Goal: Task Accomplishment & Management: Use online tool/utility

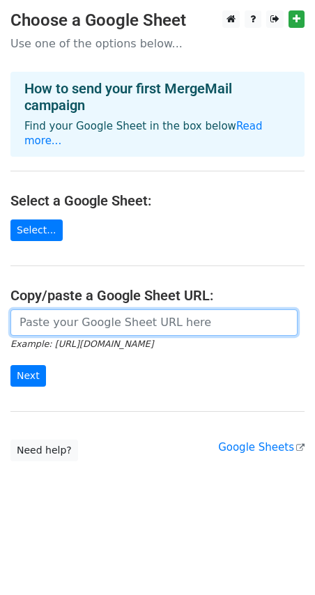
click at [95, 311] on input "url" at bounding box center [153, 322] width 287 height 26
paste input "https://docs.google.com/spreadsheets/d/1mIdBishBDoLTS7NP7H3VzWfrOC3kplQJ/edit?u…"
type input "https://docs.google.com/spreadsheets/d/1mIdBishBDoLTS7NP7H3VzWfrOC3kplQJ/edit?u…"
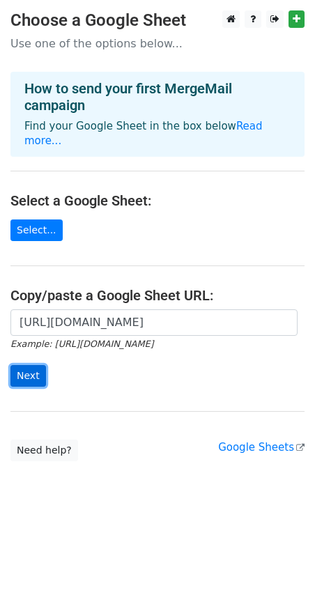
scroll to position [0, 0]
click at [30, 365] on input "Next" at bounding box center [28, 376] width 36 height 22
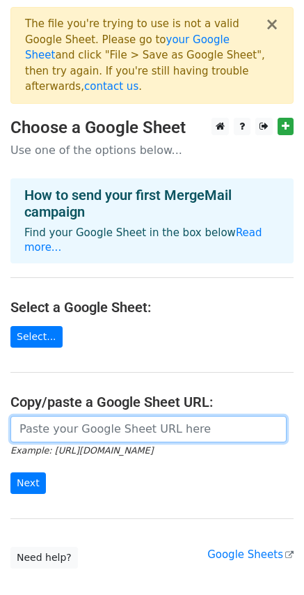
click at [53, 416] on input "url" at bounding box center [148, 429] width 277 height 26
paste input "[URL][DOMAIN_NAME]"
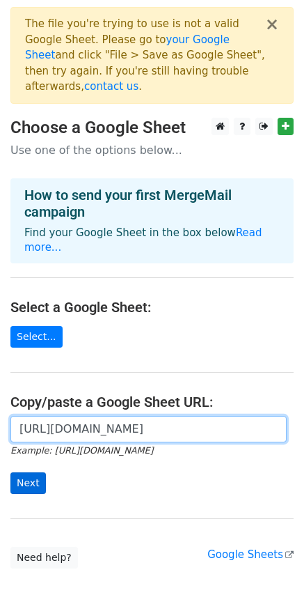
type input "[URL][DOMAIN_NAME]"
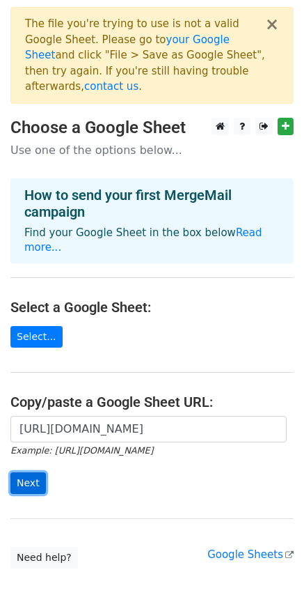
scroll to position [0, 0]
click at [37, 472] on input "Next" at bounding box center [28, 483] width 36 height 22
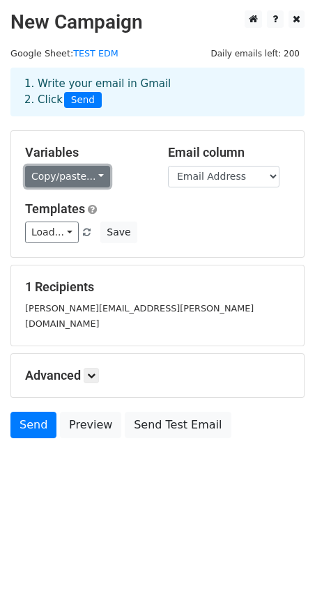
click at [93, 178] on link "Copy/paste..." at bounding box center [67, 177] width 85 height 22
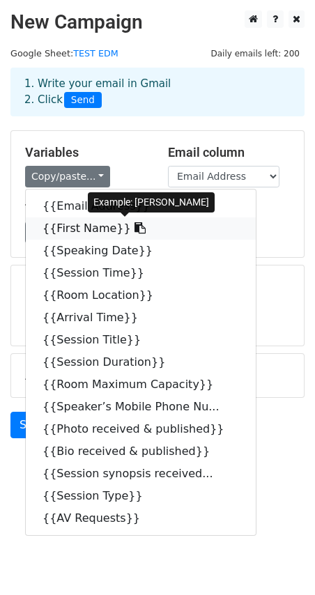
click at [156, 228] on link "{{First Name}}" at bounding box center [141, 228] width 230 height 22
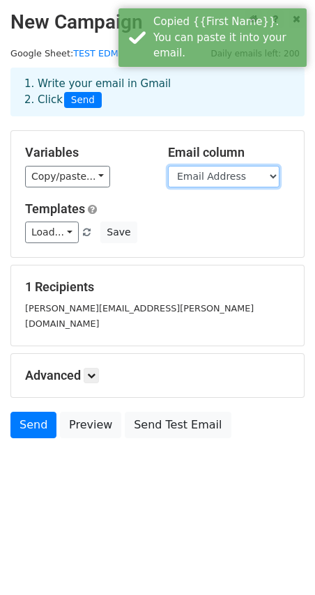
click at [263, 177] on select "Email Address First Name Speaking Date Session Time Room Location Arrival Time …" at bounding box center [223, 177] width 111 height 22
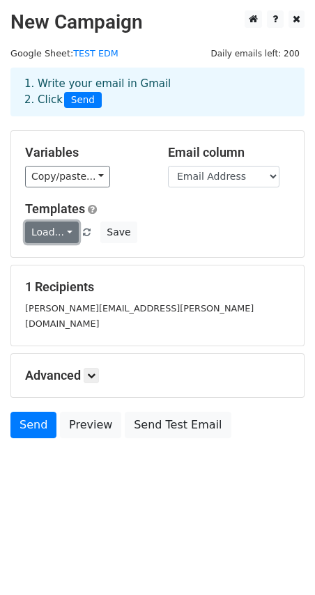
click at [57, 235] on link "Load..." at bounding box center [52, 233] width 54 height 22
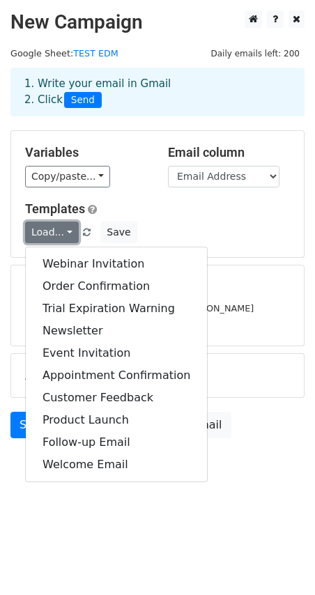
click at [64, 229] on link "Load..." at bounding box center [52, 233] width 54 height 22
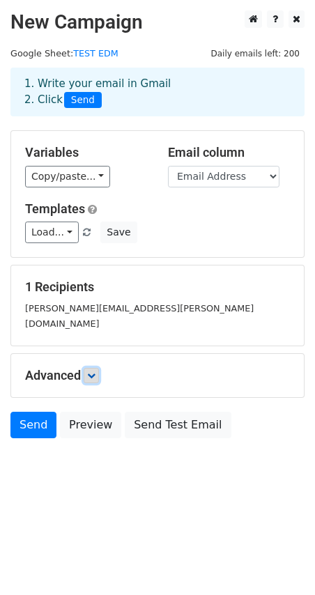
click at [95, 371] on icon at bounding box center [91, 375] width 8 height 8
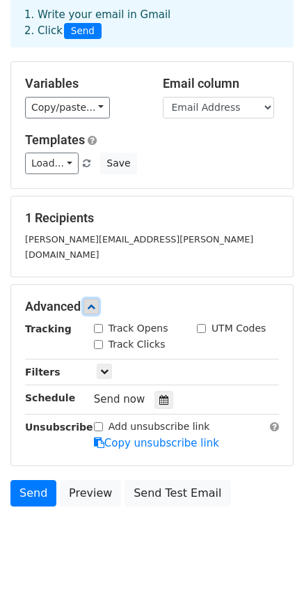
scroll to position [70, 0]
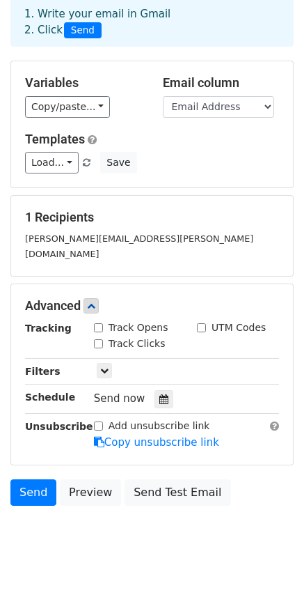
click at [98, 323] on input "Track Opens" at bounding box center [98, 327] width 9 height 9
checkbox input "true"
click at [98, 339] on input "Track Clicks" at bounding box center [98, 343] width 9 height 9
checkbox input "true"
click at [197, 323] on input "UTM Codes" at bounding box center [201, 327] width 9 height 9
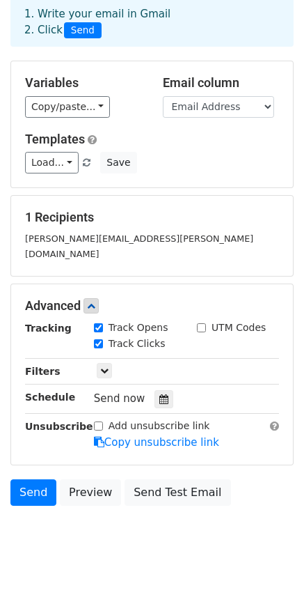
checkbox input "true"
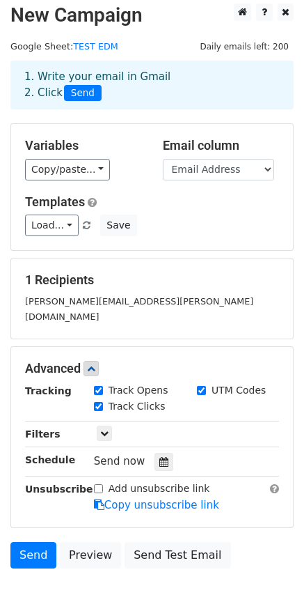
scroll to position [1, 0]
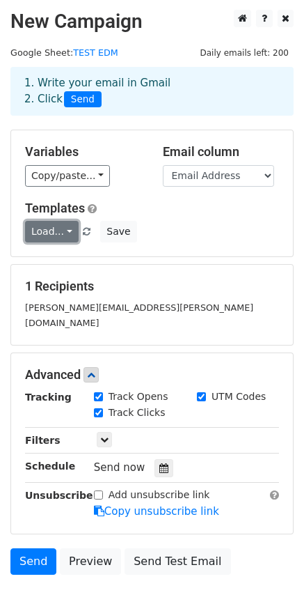
click at [61, 235] on link "Load..." at bounding box center [52, 232] width 54 height 22
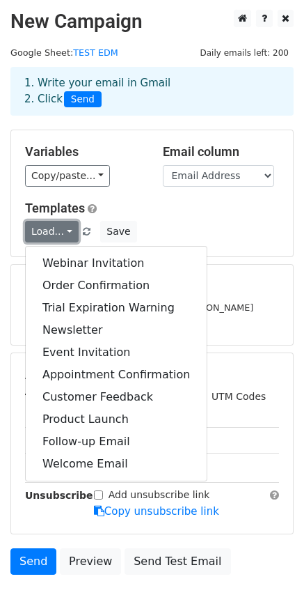
click at [61, 231] on link "Load..." at bounding box center [52, 232] width 54 height 22
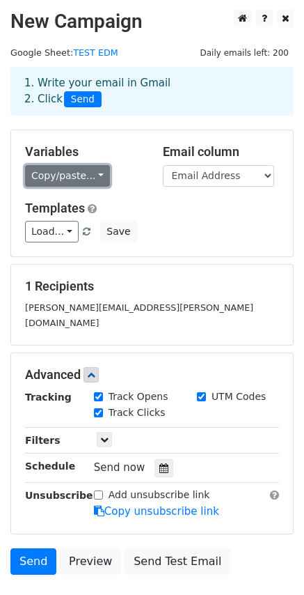
click at [93, 177] on link "Copy/paste..." at bounding box center [67, 176] width 85 height 22
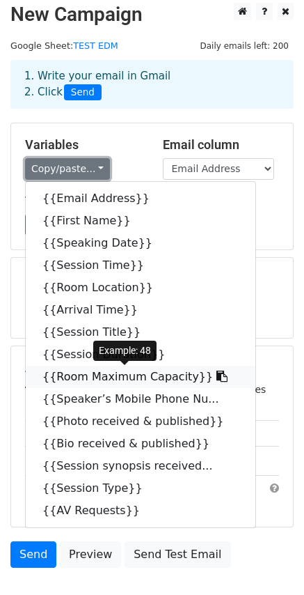
scroll to position [0, 0]
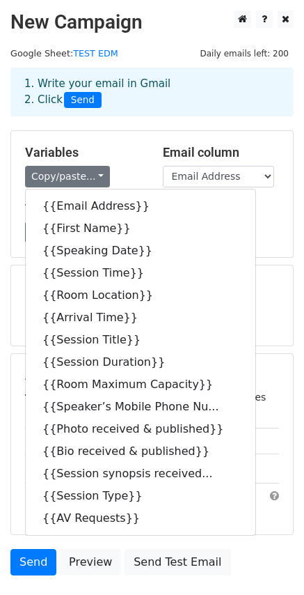
click at [249, 201] on h5 "Templates" at bounding box center [152, 208] width 254 height 15
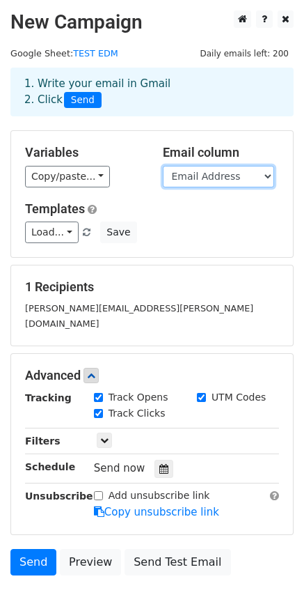
click at [198, 171] on select "Email Address First Name Speaking Date Session Time Room Location Arrival Time …" at bounding box center [218, 177] width 111 height 22
click at [236, 176] on select "Email Address First Name Speaking Date Session Time Room Location Arrival Time …" at bounding box center [218, 177] width 111 height 22
click at [235, 173] on select "Email Address First Name Speaking Date Session Time Room Location Arrival Time …" at bounding box center [218, 177] width 111 height 22
click at [259, 176] on select "Email Address First Name Speaking Date Session Time Room Location Arrival Time …" at bounding box center [218, 177] width 111 height 22
click at [253, 177] on select "Email Address First Name Speaking Date Session Time Room Location Arrival Time …" at bounding box center [218, 177] width 111 height 22
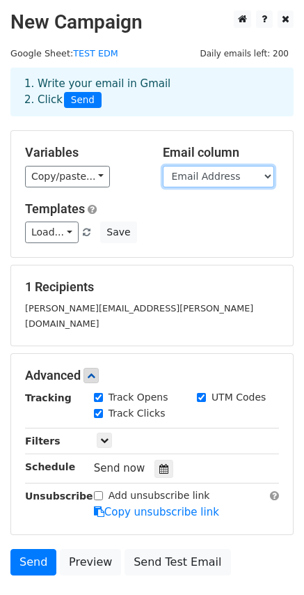
click at [253, 177] on select "Email Address First Name Speaking Date Session Time Room Location Arrival Time …" at bounding box center [218, 177] width 111 height 22
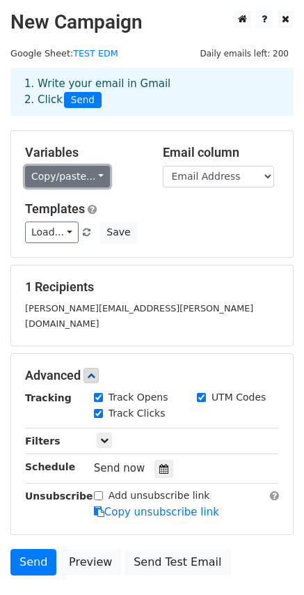
click at [97, 166] on link "Copy/paste..." at bounding box center [67, 177] width 85 height 22
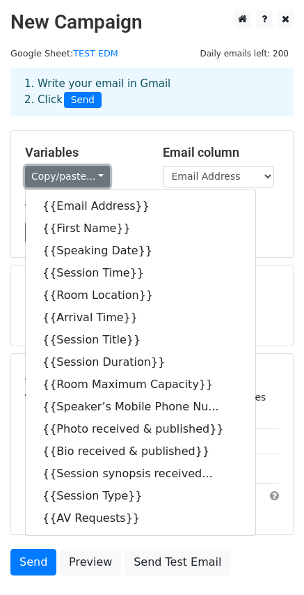
click at [97, 166] on link "Copy/paste..." at bounding box center [67, 177] width 85 height 22
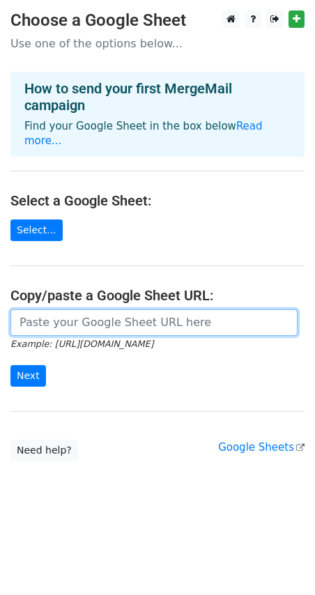
click at [108, 312] on input "url" at bounding box center [153, 322] width 287 height 26
paste input "https://docs.google.com/spreadsheets/d/1bQVVJquWfQcwt7SUM7SlM9Ac7VnM8_r35AMyJDg…"
type input "https://docs.google.com/spreadsheets/d/1bQVVJquWfQcwt7SUM7SlM9Ac7VnM8_r35AMyJDg…"
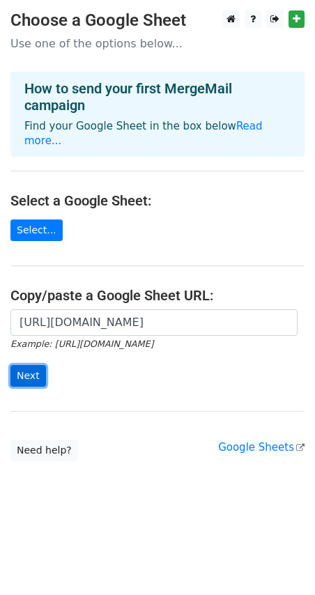
scroll to position [0, 0]
click at [29, 365] on input "Next" at bounding box center [28, 376] width 36 height 22
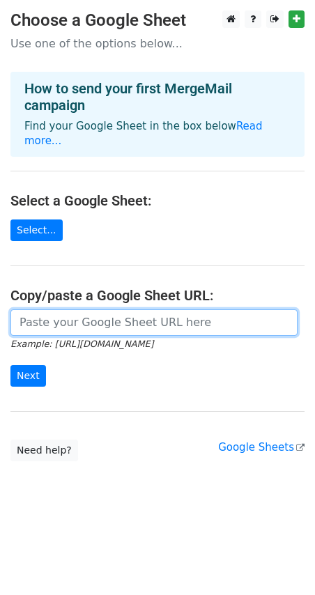
click at [79, 312] on input "url" at bounding box center [153, 322] width 287 height 26
paste input "[URL][DOMAIN_NAME]"
type input "[URL][DOMAIN_NAME]"
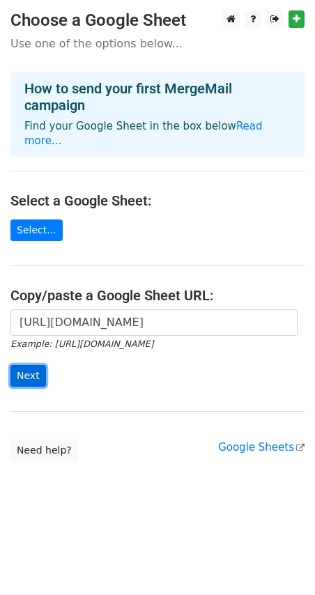
click at [21, 365] on input "Next" at bounding box center [28, 376] width 36 height 22
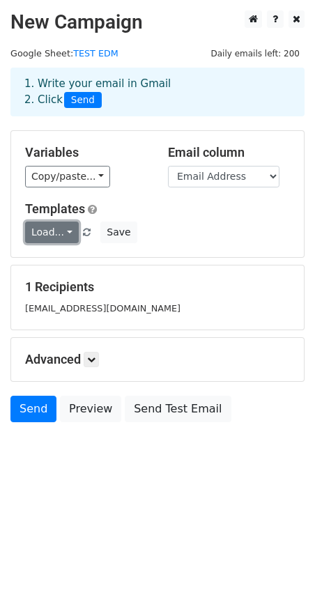
click at [59, 236] on link "Load..." at bounding box center [52, 233] width 54 height 22
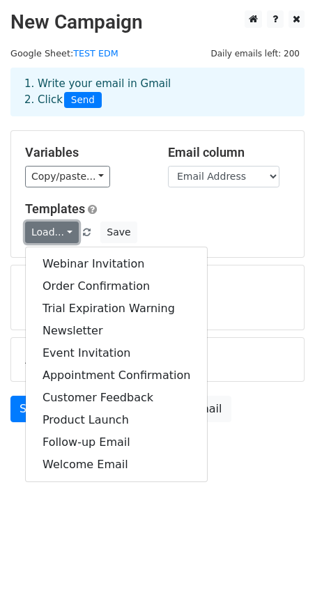
click at [59, 236] on link "Load..." at bounding box center [52, 233] width 54 height 22
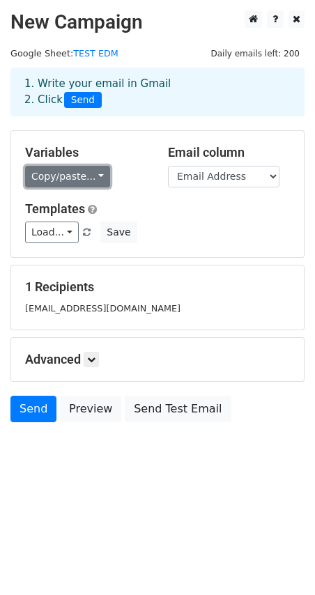
click at [88, 171] on link "Copy/paste..." at bounding box center [67, 177] width 85 height 22
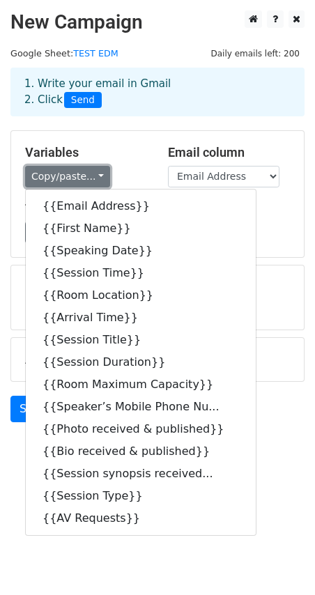
click at [97, 169] on link "Copy/paste..." at bounding box center [67, 177] width 85 height 22
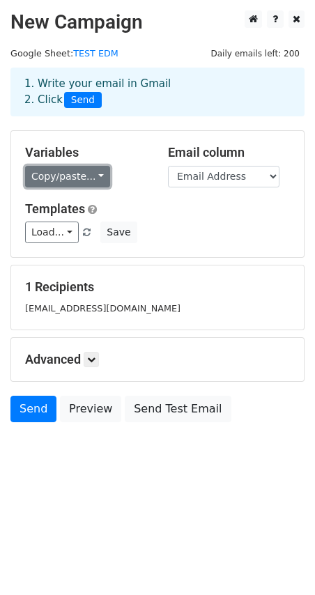
click at [97, 169] on link "Copy/paste..." at bounding box center [67, 177] width 85 height 22
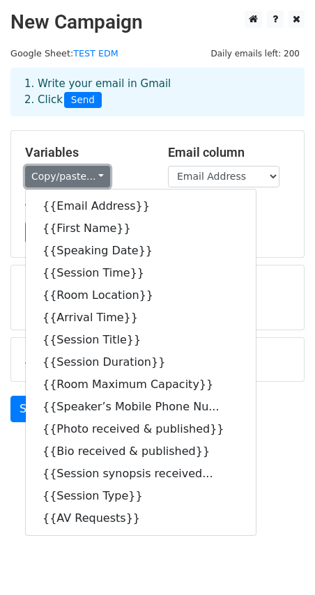
click at [97, 169] on link "Copy/paste..." at bounding box center [67, 177] width 85 height 22
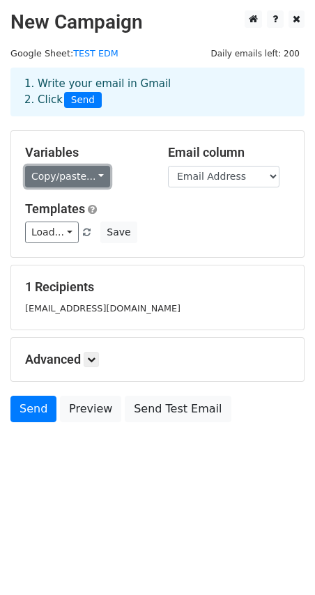
click at [86, 171] on link "Copy/paste..." at bounding box center [67, 177] width 85 height 22
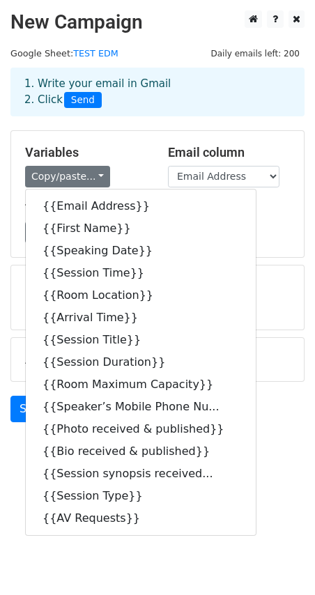
click at [267, 450] on body "New Campaign Daily emails left: 200 Google Sheet: TEST EDM 1. Write your email …" at bounding box center [157, 247] width 315 height 474
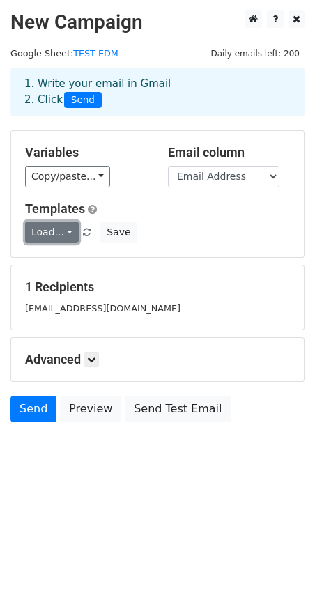
click at [63, 232] on link "Load..." at bounding box center [52, 233] width 54 height 22
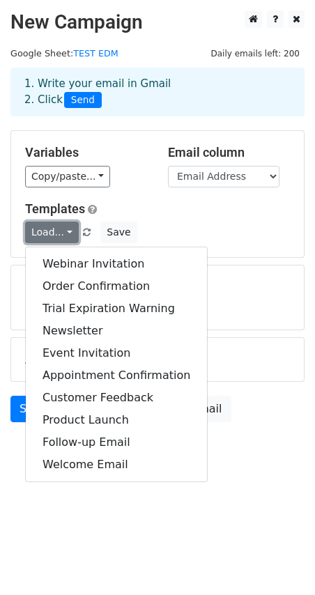
click at [63, 232] on link "Load..." at bounding box center [52, 233] width 54 height 22
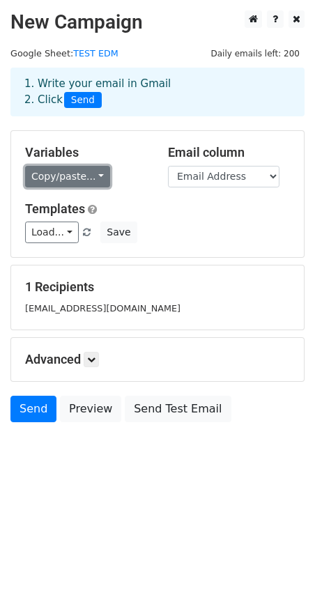
click at [85, 172] on link "Copy/paste..." at bounding box center [67, 177] width 85 height 22
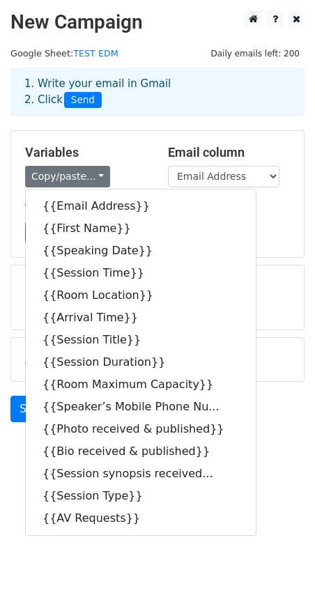
click at [258, 426] on div "Send Preview Send Test Email" at bounding box center [157, 412] width 315 height 33
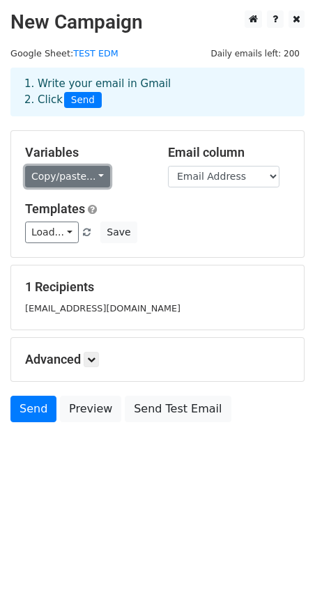
click at [79, 181] on link "Copy/paste..." at bounding box center [67, 177] width 85 height 22
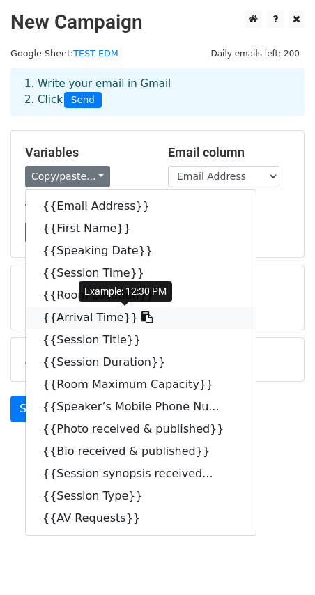
click at [141, 318] on icon at bounding box center [146, 316] width 11 height 11
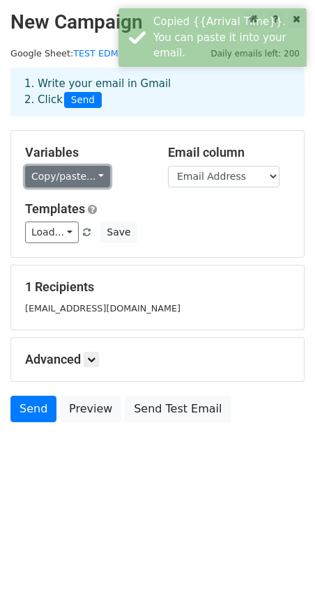
click at [91, 177] on link "Copy/paste..." at bounding box center [67, 177] width 85 height 22
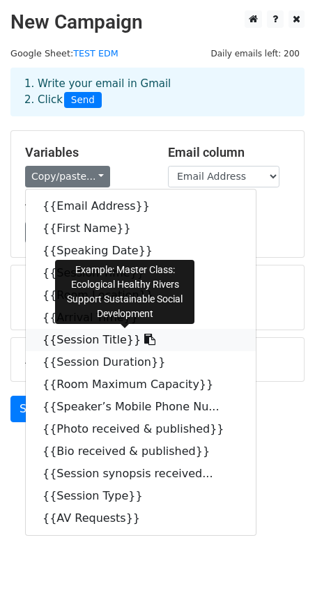
click at [91, 339] on link "{{Session Title}}" at bounding box center [141, 340] width 230 height 22
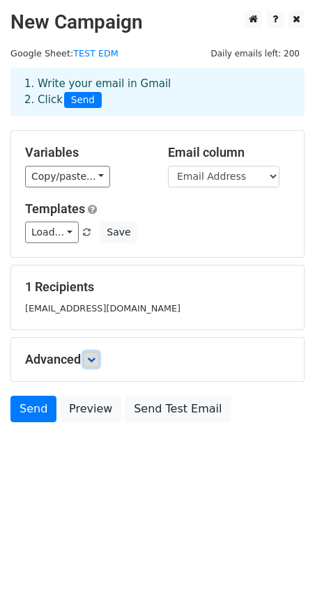
click at [95, 359] on icon at bounding box center [91, 359] width 8 height 8
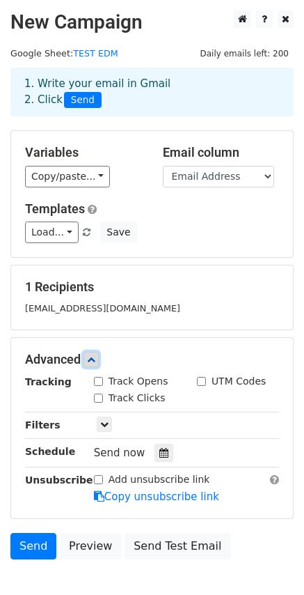
click at [95, 359] on icon at bounding box center [91, 359] width 8 height 8
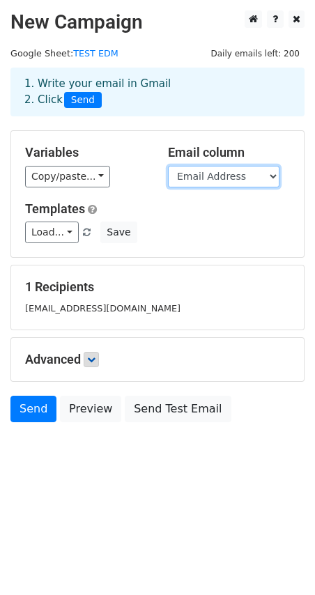
click at [233, 173] on select "Email Address First Name Speaking Date Session Time Room Location Arrival Time …" at bounding box center [223, 177] width 111 height 22
click at [234, 173] on select "Email Address First Name Speaking Date Session Time Room Location Arrival Time …" at bounding box center [223, 177] width 111 height 22
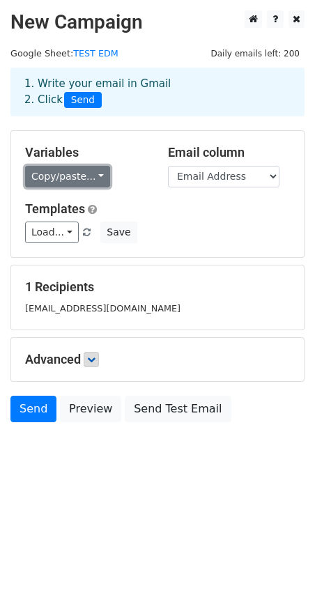
click at [66, 176] on link "Copy/paste..." at bounding box center [67, 177] width 85 height 22
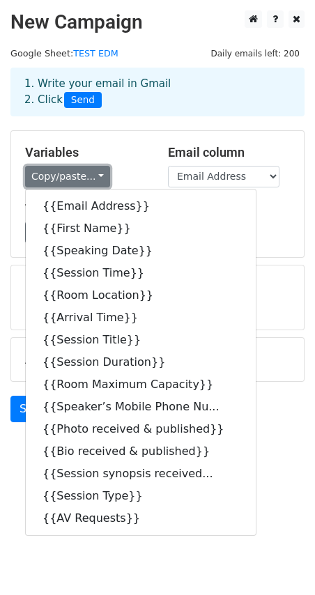
click at [93, 172] on link "Copy/paste..." at bounding box center [67, 177] width 85 height 22
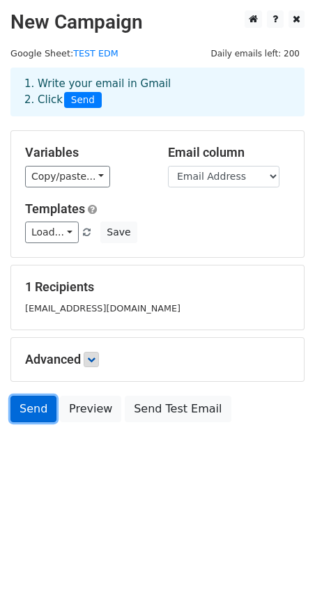
click at [39, 410] on link "Send" at bounding box center [33, 409] width 46 height 26
click at [41, 411] on link "Send" at bounding box center [33, 409] width 46 height 26
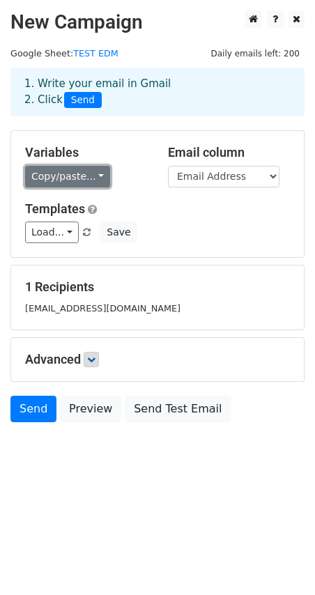
click at [85, 178] on link "Copy/paste..." at bounding box center [67, 177] width 85 height 22
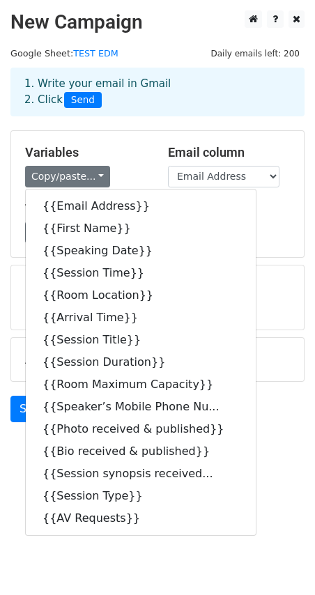
click at [116, 150] on h5 "Variables" at bounding box center [86, 152] width 122 height 15
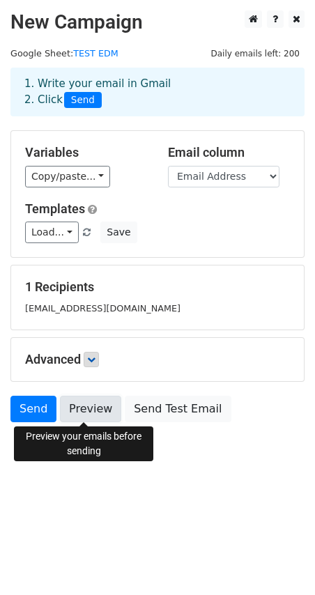
click at [93, 411] on link "Preview" at bounding box center [90, 409] width 61 height 26
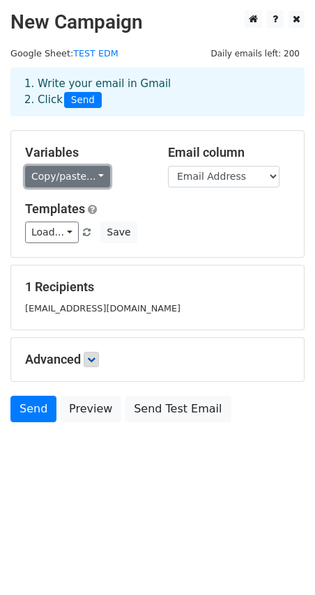
click at [87, 183] on link "Copy/paste..." at bounding box center [67, 177] width 85 height 22
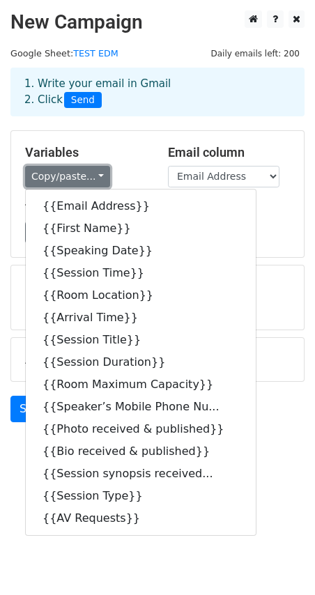
click at [87, 178] on link "Copy/paste..." at bounding box center [67, 177] width 85 height 22
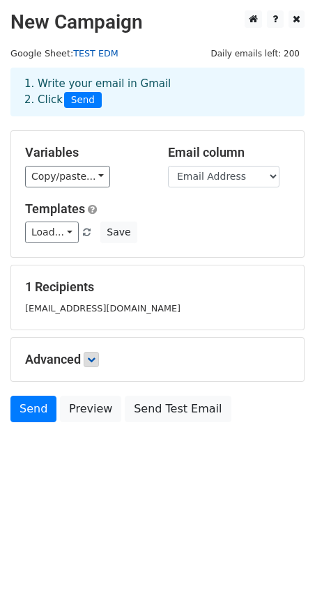
click at [98, 50] on link "TEST EDM" at bounding box center [95, 53] width 45 height 10
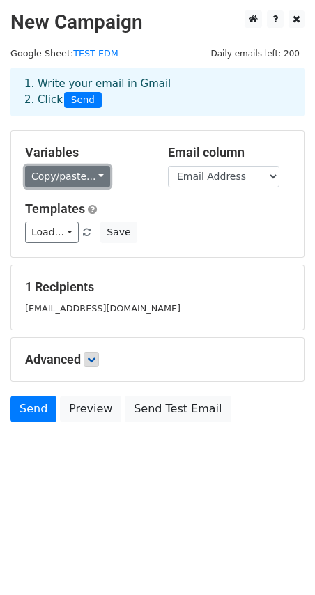
click at [88, 178] on link "Copy/paste..." at bounding box center [67, 177] width 85 height 22
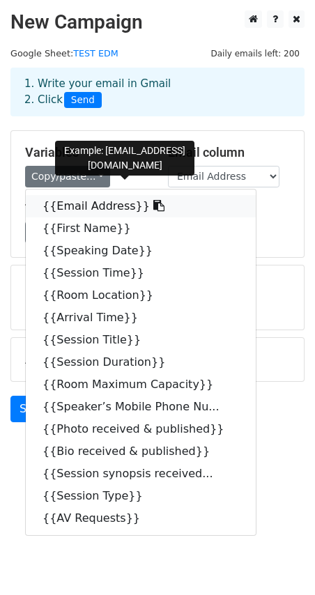
click at [103, 210] on link "{{Email Address}}" at bounding box center [141, 206] width 230 height 22
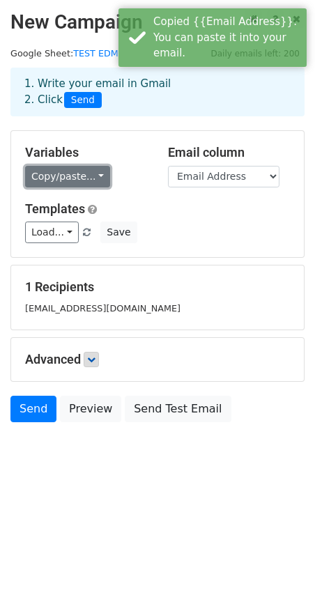
click at [74, 173] on link "Copy/paste..." at bounding box center [67, 177] width 85 height 22
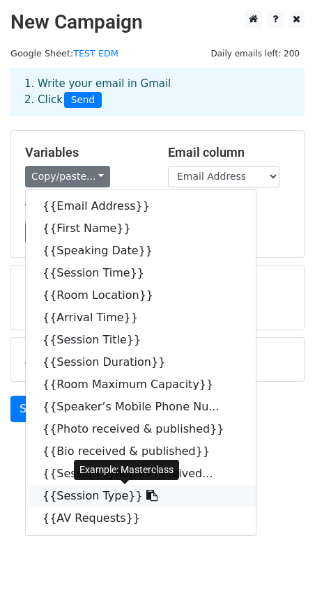
drag, startPoint x: 109, startPoint y: 495, endPoint x: 100, endPoint y: 491, distance: 10.4
click at [100, 491] on link "{{Session Type}}" at bounding box center [141, 496] width 230 height 22
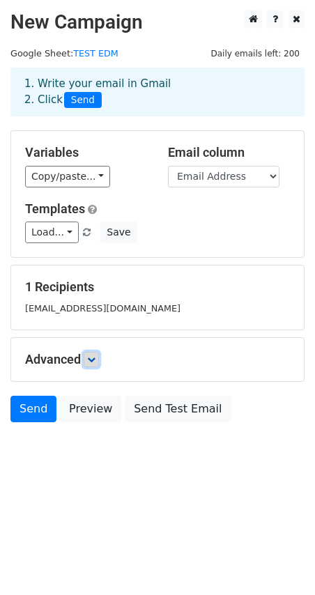
click at [88, 357] on link at bounding box center [91, 359] width 15 height 15
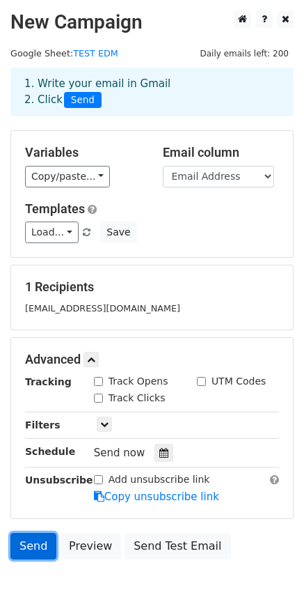
click at [22, 548] on link "Send" at bounding box center [33, 546] width 46 height 26
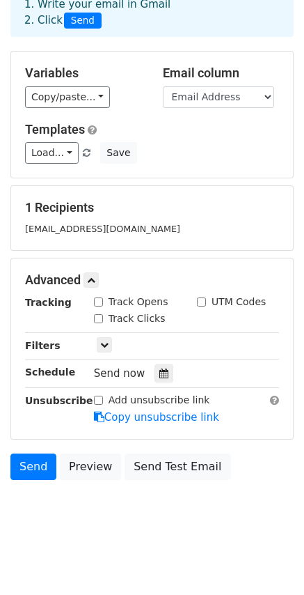
scroll to position [82, 0]
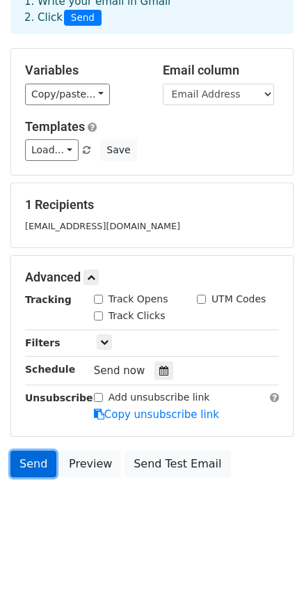
click at [30, 465] on link "Send" at bounding box center [33, 464] width 46 height 26
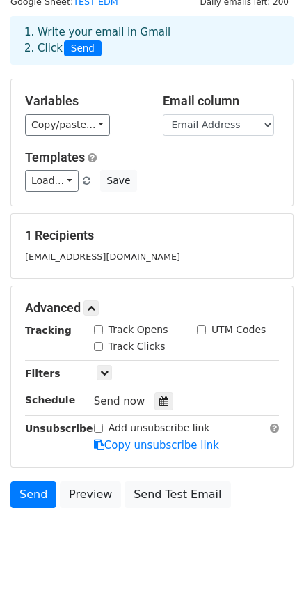
scroll to position [0, 0]
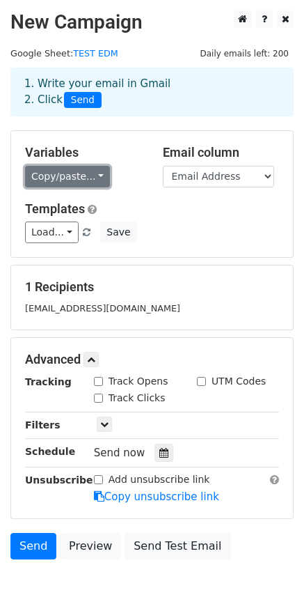
click at [86, 180] on link "Copy/paste..." at bounding box center [67, 177] width 85 height 22
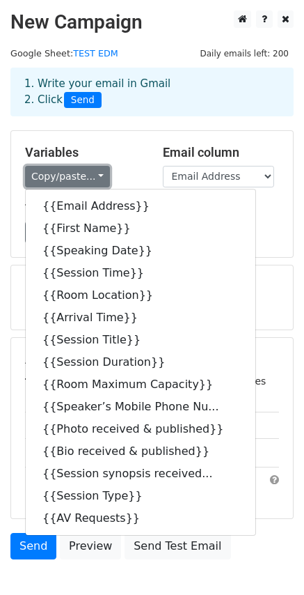
click at [86, 180] on link "Copy/paste..." at bounding box center [67, 177] width 85 height 22
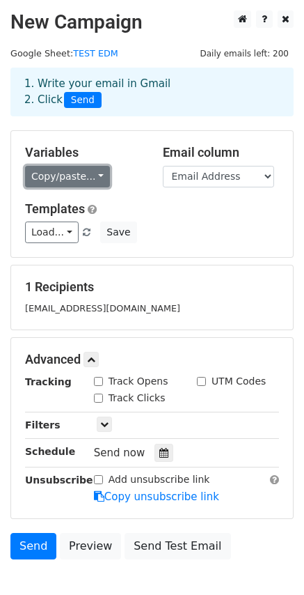
click at [86, 180] on link "Copy/paste..." at bounding box center [67, 177] width 85 height 22
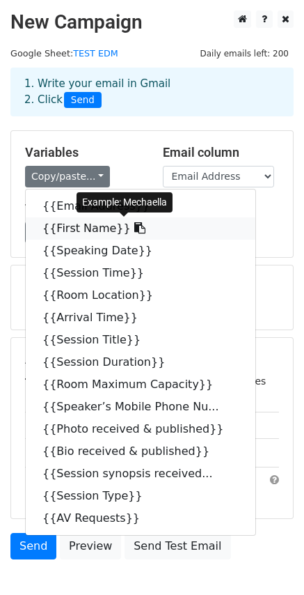
click at [134, 228] on icon at bounding box center [139, 227] width 11 height 11
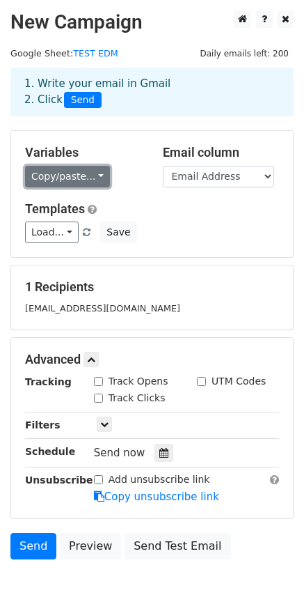
click at [80, 176] on link "Copy/paste..." at bounding box center [67, 177] width 85 height 22
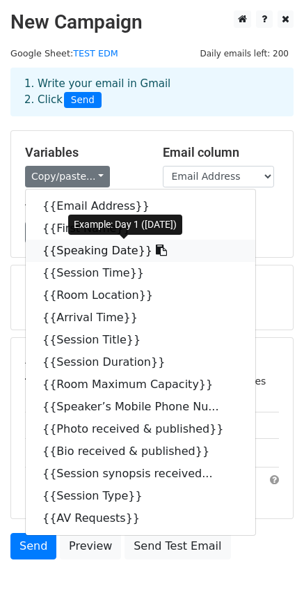
click at [156, 254] on icon at bounding box center [161, 249] width 11 height 11
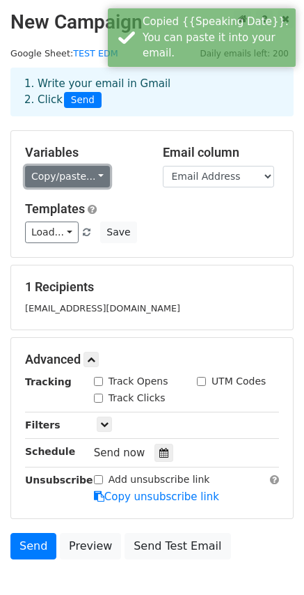
click at [74, 168] on link "Copy/paste..." at bounding box center [67, 177] width 85 height 22
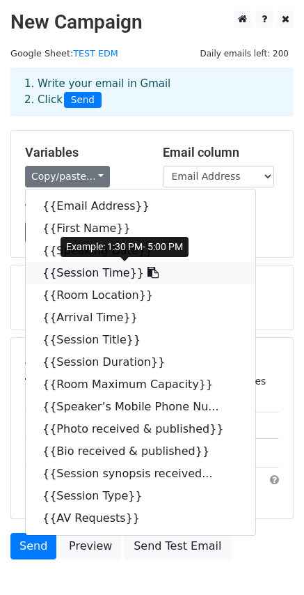
click at [148, 274] on icon at bounding box center [153, 272] width 11 height 11
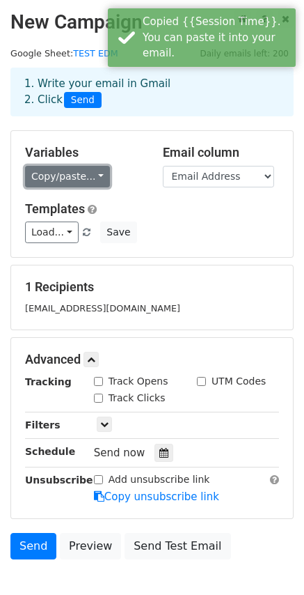
click at [86, 172] on link "Copy/paste..." at bounding box center [67, 177] width 85 height 22
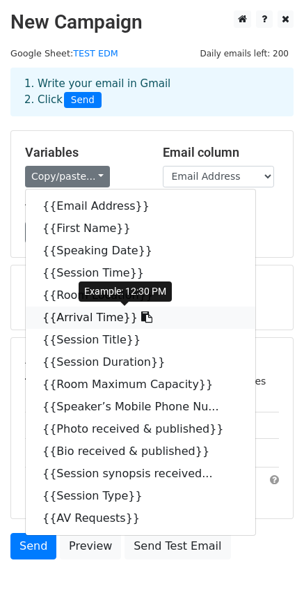
click at [113, 325] on link "{{Arrival Time}}" at bounding box center [141, 317] width 230 height 22
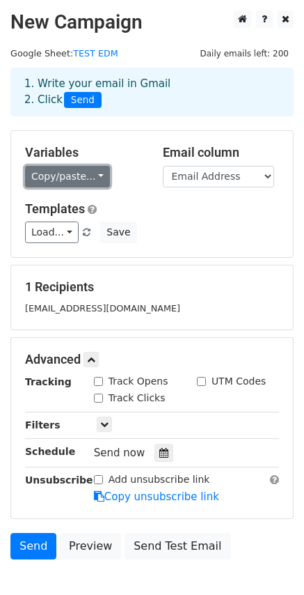
click at [81, 175] on link "Copy/paste..." at bounding box center [67, 177] width 85 height 22
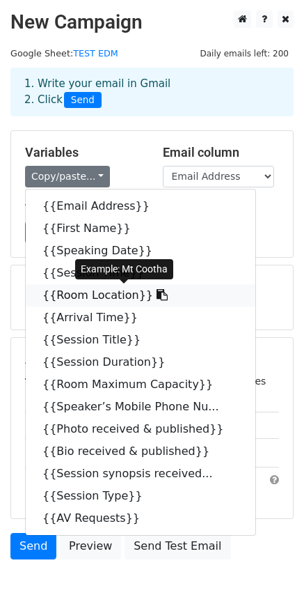
click at [157, 293] on icon at bounding box center [162, 294] width 11 height 11
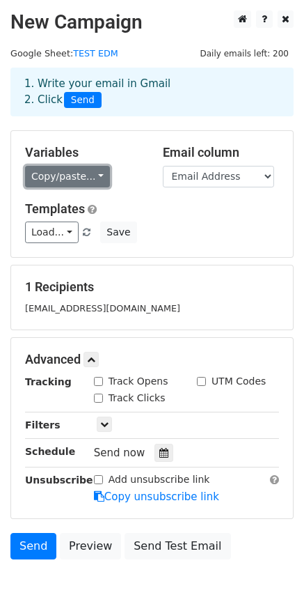
click at [86, 169] on link "Copy/paste..." at bounding box center [67, 177] width 85 height 22
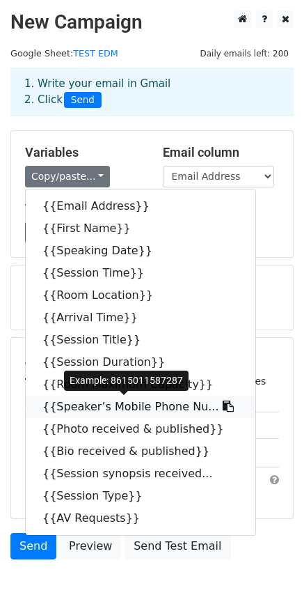
click at [223, 407] on icon at bounding box center [228, 406] width 11 height 11
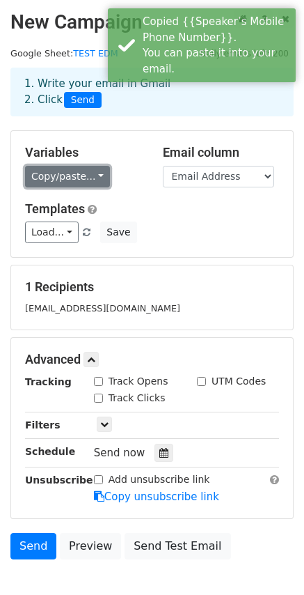
click at [79, 180] on link "Copy/paste..." at bounding box center [67, 177] width 85 height 22
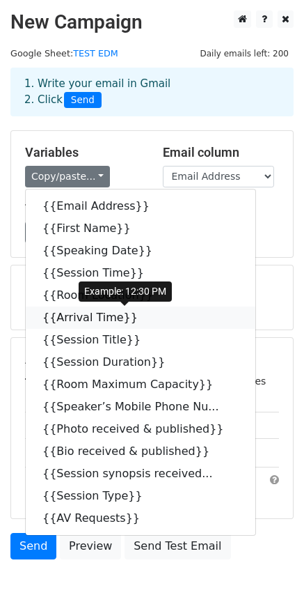
drag, startPoint x: 121, startPoint y: 317, endPoint x: 98, endPoint y: 325, distance: 24.2
click at [141, 317] on icon at bounding box center [146, 316] width 11 height 11
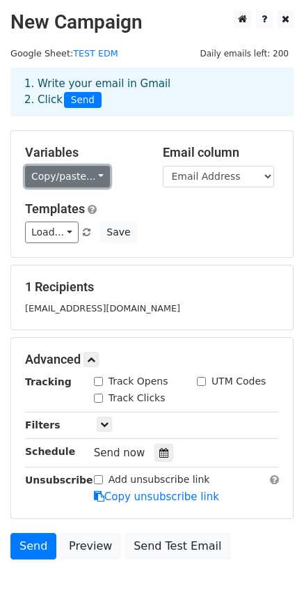
click at [86, 173] on link "Copy/paste..." at bounding box center [67, 177] width 85 height 22
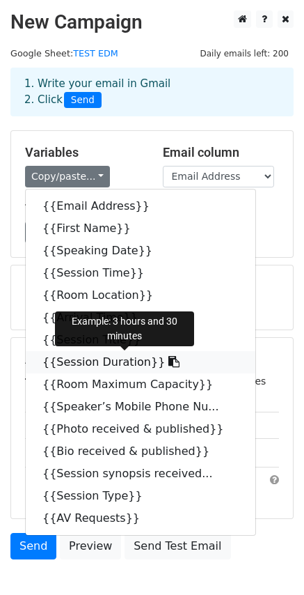
click at [169, 360] on icon at bounding box center [174, 361] width 11 height 11
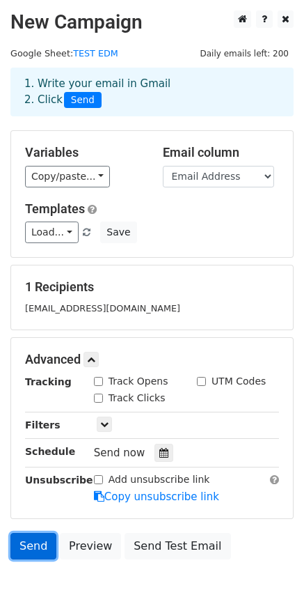
click at [33, 550] on link "Send" at bounding box center [33, 546] width 46 height 26
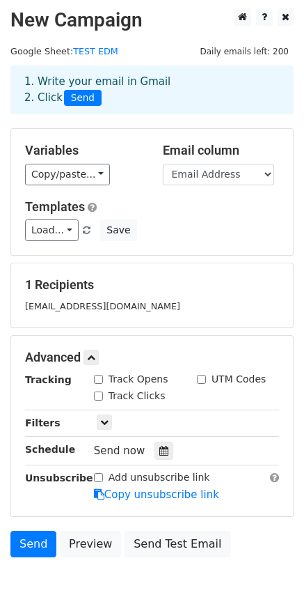
scroll to position [5, 0]
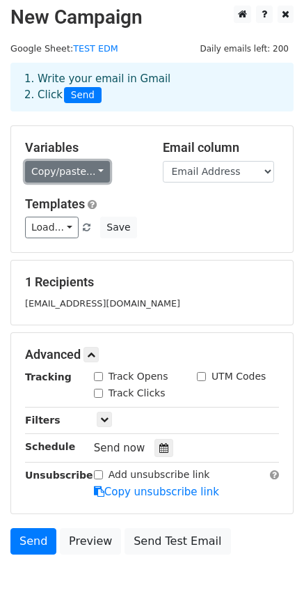
click at [94, 169] on link "Copy/paste..." at bounding box center [67, 172] width 85 height 22
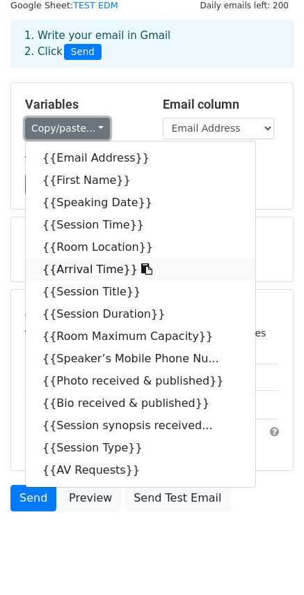
scroll to position [0, 0]
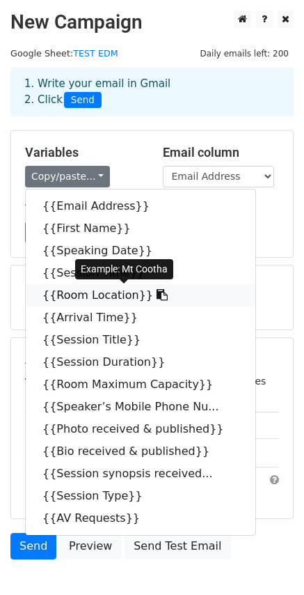
click at [157, 297] on icon at bounding box center [162, 294] width 11 height 11
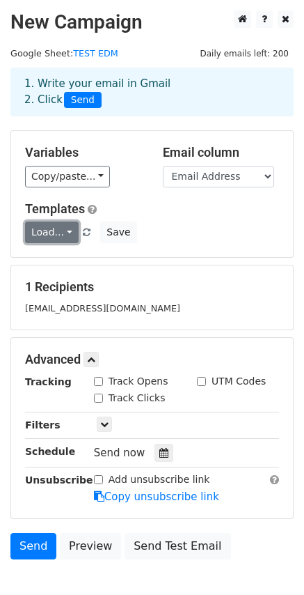
click at [65, 235] on link "Load..." at bounding box center [52, 233] width 54 height 22
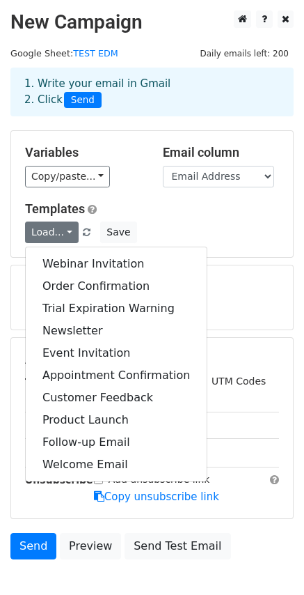
click at [265, 301] on div "[EMAIL_ADDRESS][DOMAIN_NAME]" at bounding box center [152, 308] width 275 height 16
